Goal: Communication & Community: Answer question/provide support

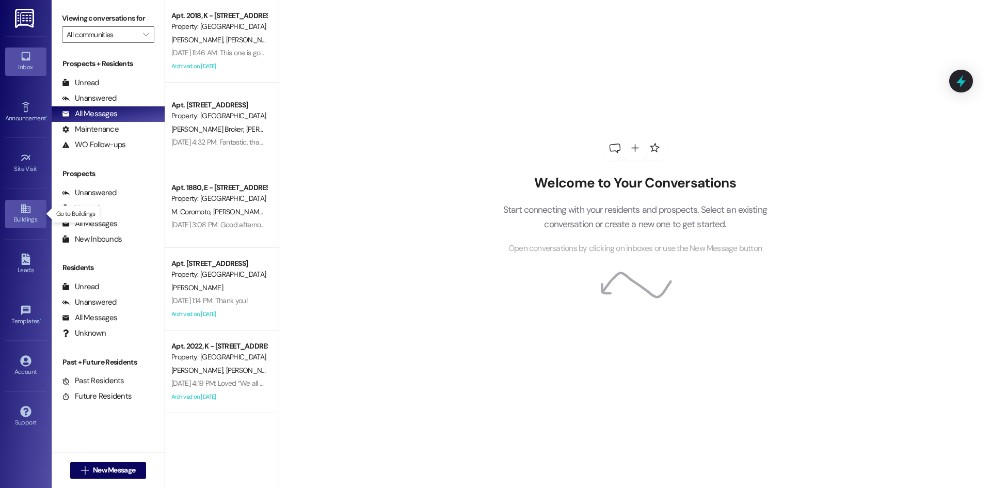
click at [29, 217] on div "Buildings" at bounding box center [26, 219] width 52 height 10
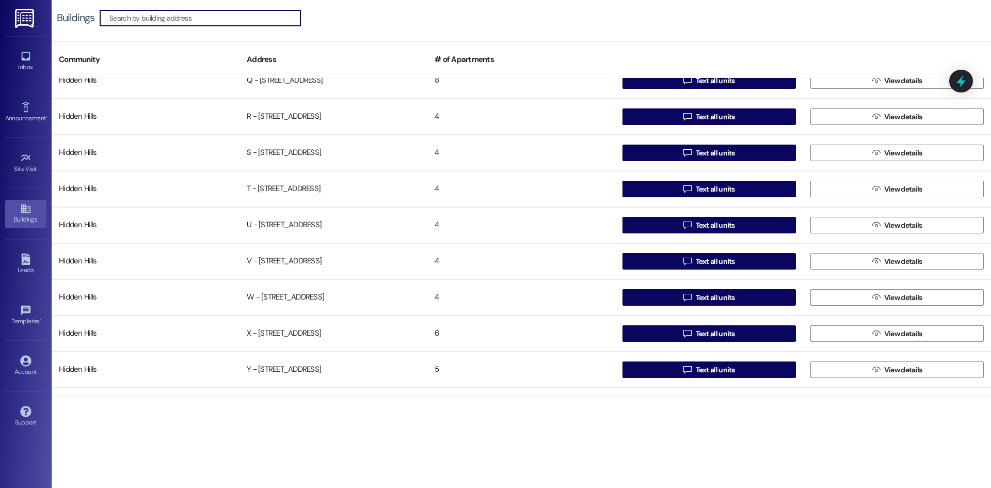
scroll to position [803, 0]
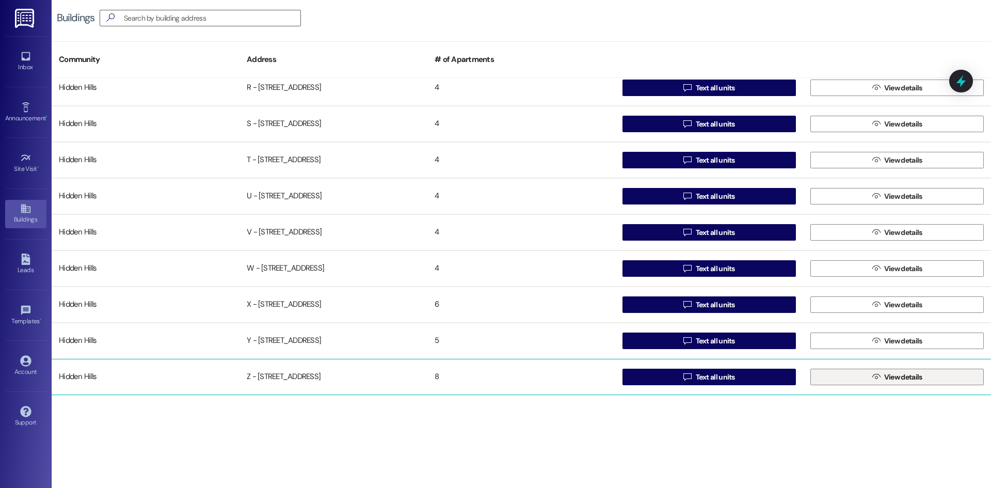
click at [877, 374] on span " View details" at bounding box center [898, 376] width 54 height 15
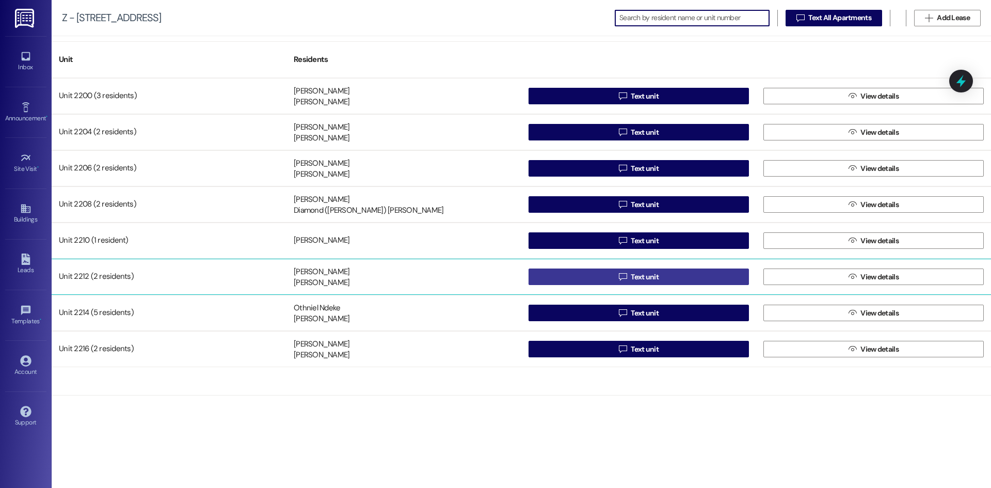
click at [722, 277] on button " Text unit" at bounding box center [639, 277] width 220 height 17
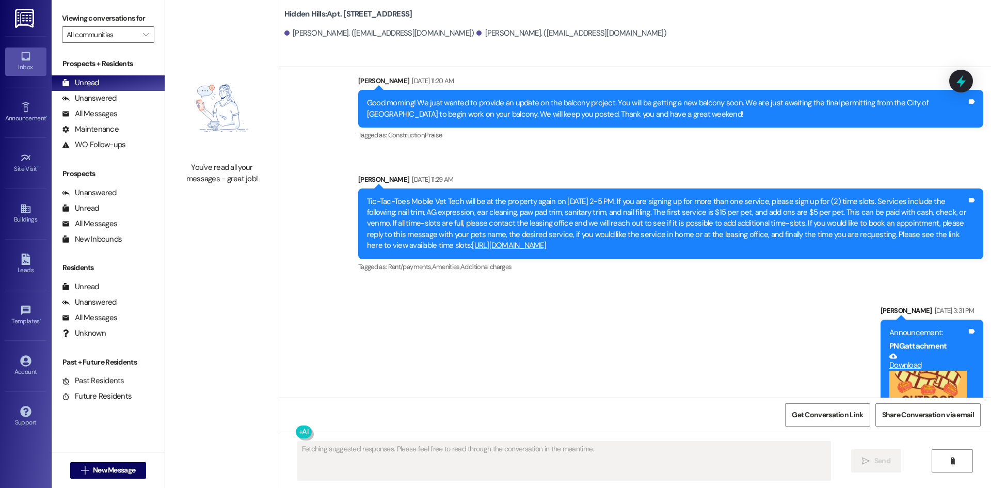
scroll to position [16917, 0]
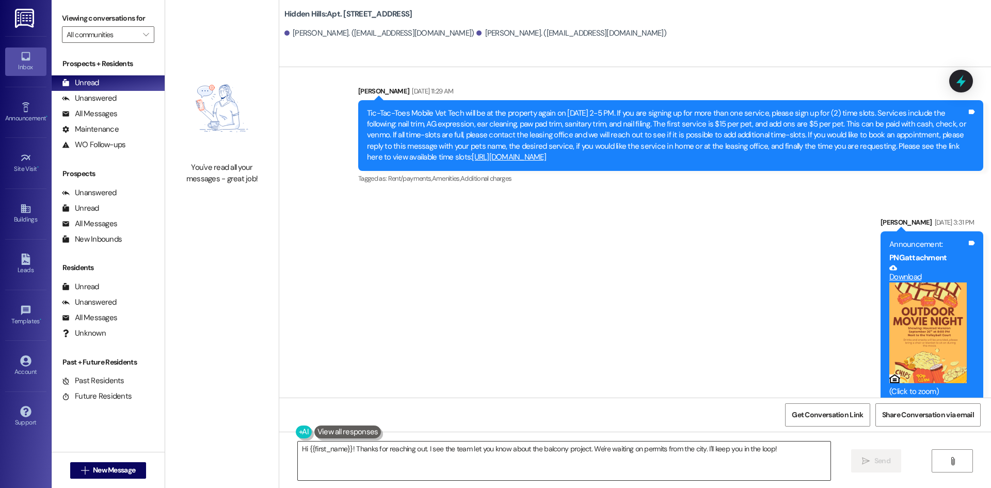
click at [668, 447] on textarea "Hi {{first_name}}! Thanks for reaching out. I see the team let you know about t…" at bounding box center [564, 460] width 533 height 39
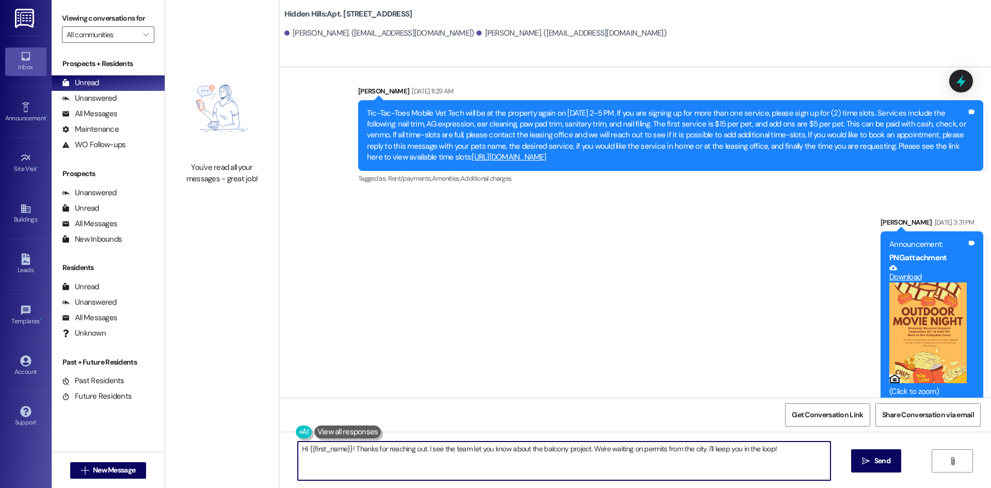
click at [668, 447] on textarea "Hi {{first_name}}! Thanks for reaching out. I see the team let you know about t…" at bounding box center [564, 460] width 533 height 39
click at [516, 449] on textarea "Hi [PERSON_NAME]! We just had another resident drop off a package for you that …" at bounding box center [564, 460] width 533 height 39
type textarea "Hi [PERSON_NAME]! We just had another resident drop off a package for you that …"
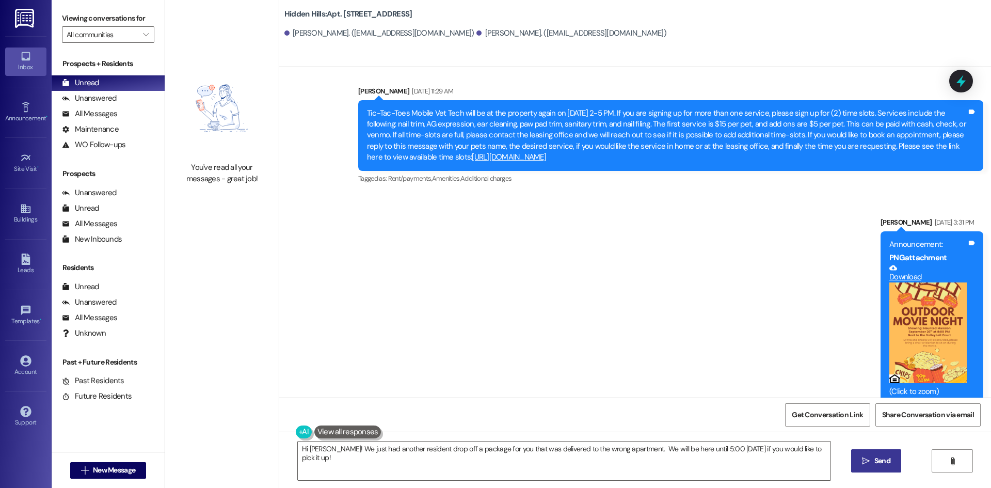
click at [856, 461] on button " Send" at bounding box center [876, 460] width 50 height 23
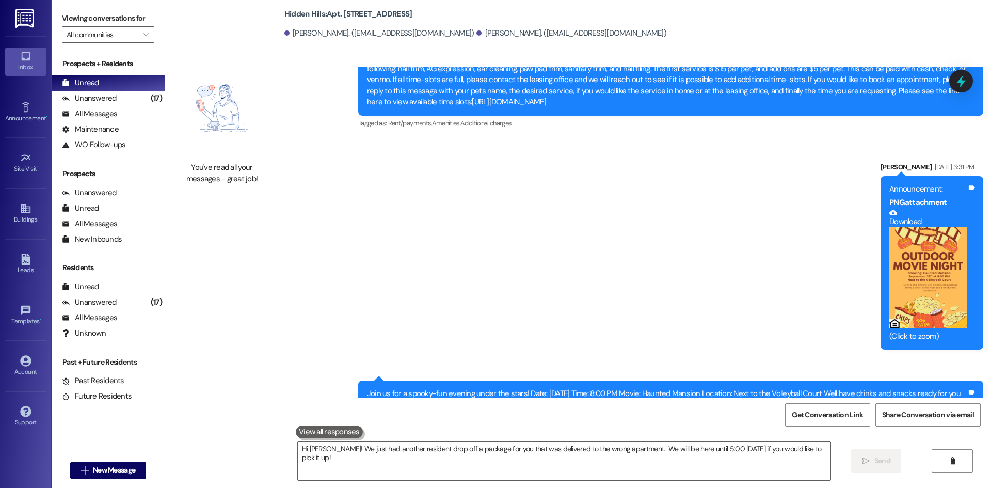
scroll to position [16988, 0]
